Goal: Transaction & Acquisition: Purchase product/service

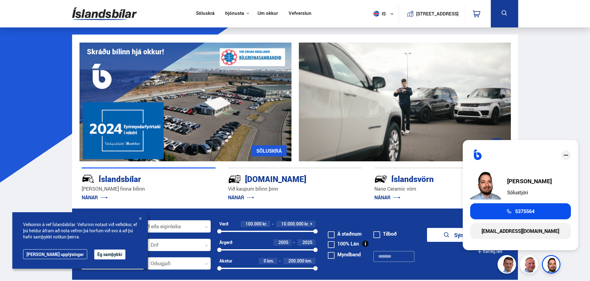
click at [289, 12] on link "Vefverslun" at bounding box center [300, 13] width 23 height 6
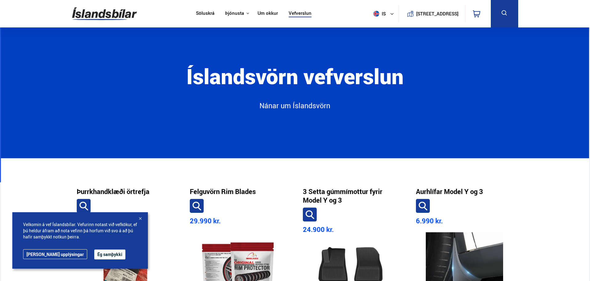
click at [268, 12] on link "Um okkur" at bounding box center [267, 13] width 20 height 6
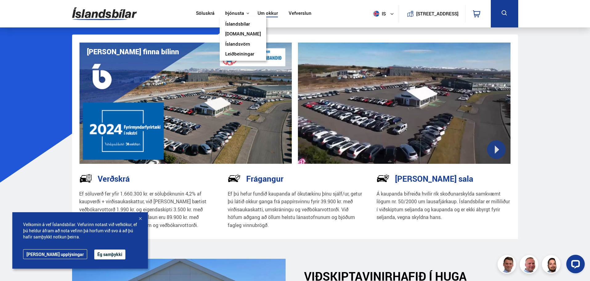
click at [235, 25] on link "Íslandsbílar" at bounding box center [237, 24] width 25 height 6
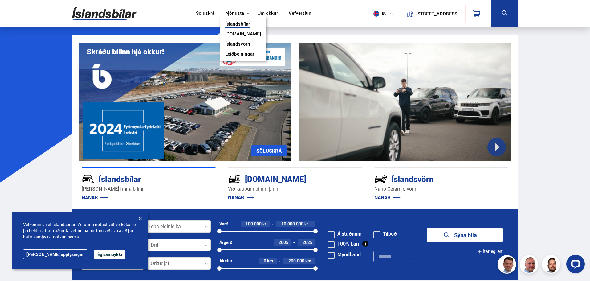
click at [235, 35] on link "[DOMAIN_NAME]" at bounding box center [243, 34] width 36 height 6
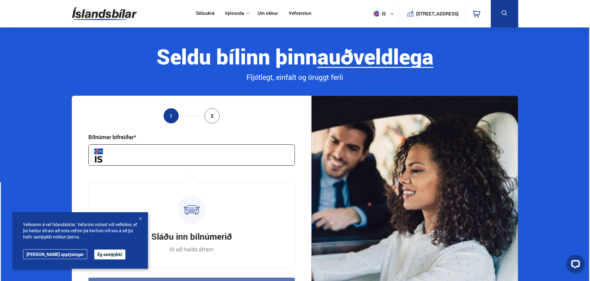
click at [205, 10] on link "Söluskrá" at bounding box center [205, 13] width 18 height 6
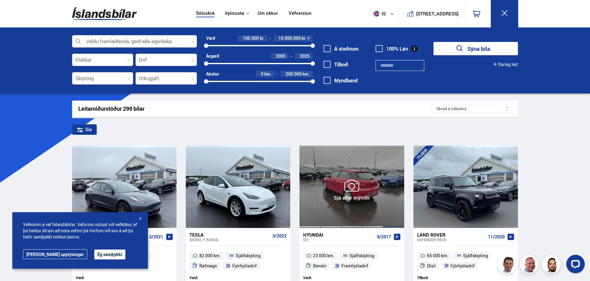
click at [394, 169] on div at bounding box center [393, 186] width 21 height 82
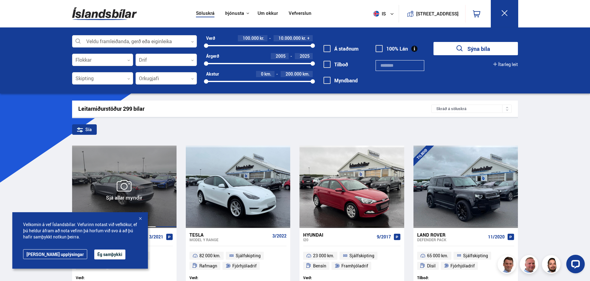
click at [157, 158] on div at bounding box center [166, 186] width 21 height 82
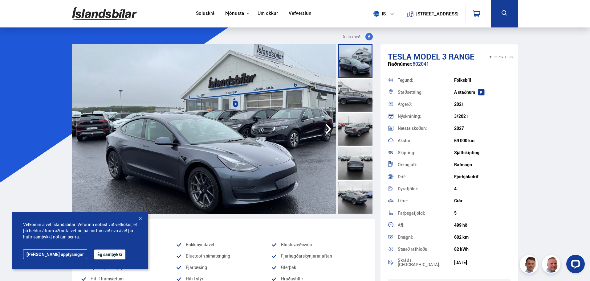
click at [299, 9] on nav "Söluskrá Þjónusta Íslandsbílar [DOMAIN_NAME] Íslandsvörn Leiðbeiningar Um okkur…" at bounding box center [253, 13] width 127 height 27
click at [299, 10] on link "Vefverslun" at bounding box center [300, 13] width 23 height 6
